Goal: Find specific page/section: Find specific page/section

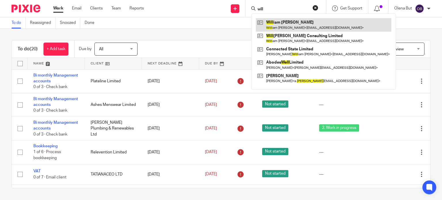
type input "will"
click at [275, 23] on link at bounding box center [323, 24] width 135 height 13
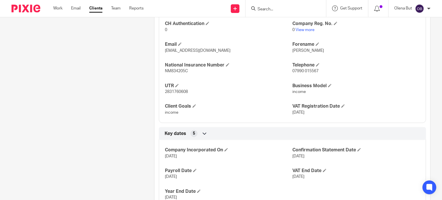
scroll to position [390, 0]
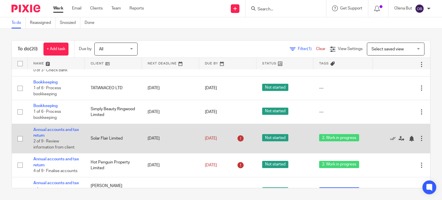
scroll to position [372, 0]
